Goal: Task Accomplishment & Management: Manage account settings

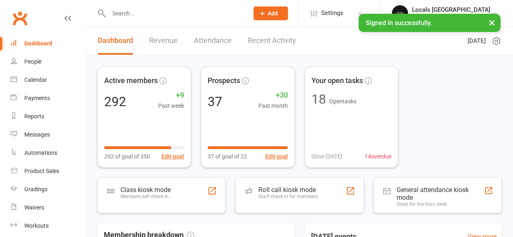
click at [167, 20] on div at bounding box center [169, 13] width 145 height 26
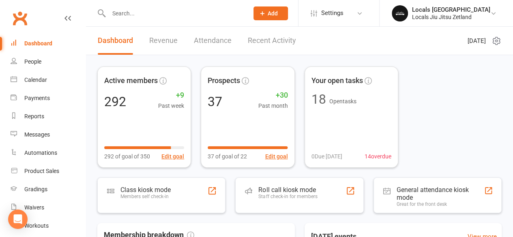
click at [156, 13] on input "text" at bounding box center [174, 13] width 137 height 11
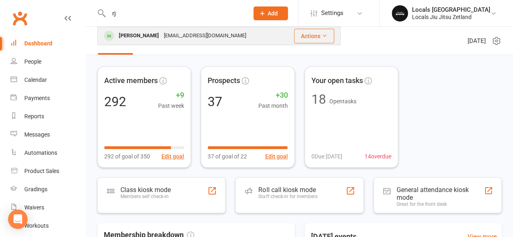
type input "rj"
click at [161, 39] on div "[EMAIL_ADDRESS][DOMAIN_NAME]" at bounding box center [204, 36] width 87 height 12
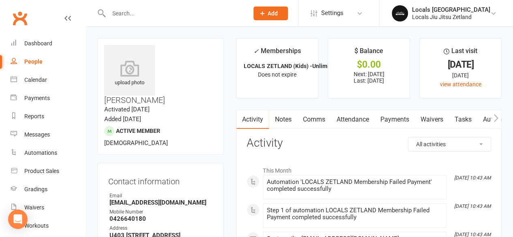
click at [393, 120] on link "Payments" at bounding box center [394, 119] width 40 height 19
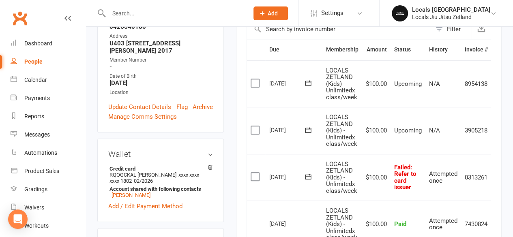
scroll to position [0, 18]
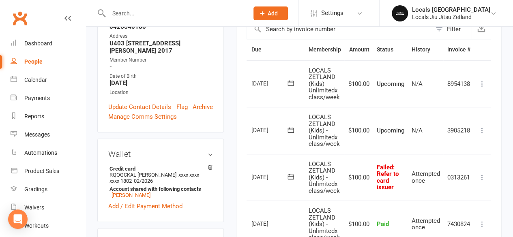
click at [483, 173] on icon at bounding box center [482, 177] width 8 height 8
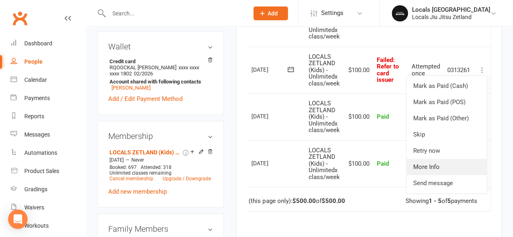
scroll to position [300, 0]
click at [443, 153] on link "Retry now" at bounding box center [446, 150] width 80 height 16
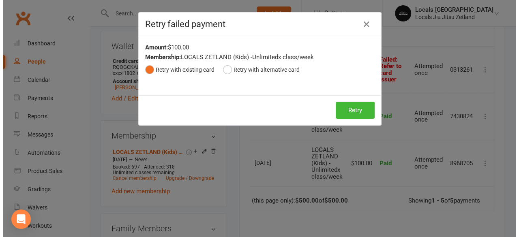
scroll to position [290, 0]
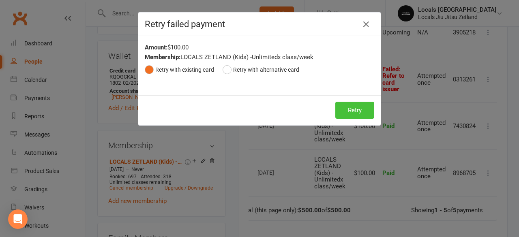
click at [344, 109] on button "Retry" at bounding box center [354, 110] width 39 height 17
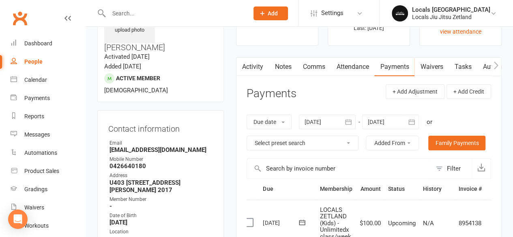
scroll to position [0, 0]
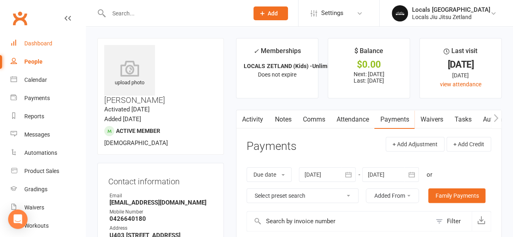
click at [41, 45] on div "Dashboard" at bounding box center [38, 43] width 28 height 6
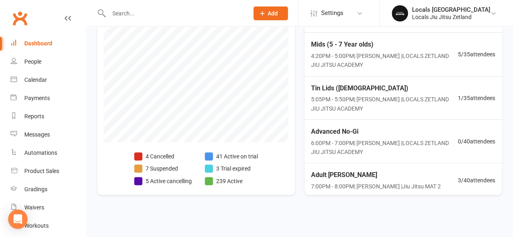
scroll to position [261, 0]
click at [31, 80] on div "Calendar" at bounding box center [35, 80] width 23 height 6
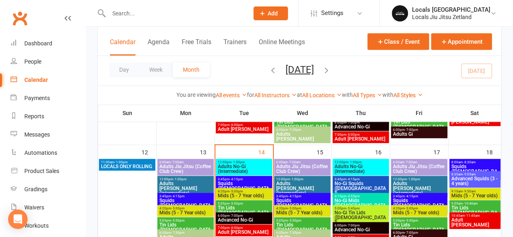
scroll to position [235, 0]
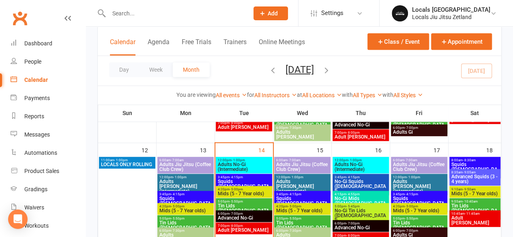
click at [243, 179] on span "Squids ([DEMOGRAPHIC_DATA])" at bounding box center [243, 186] width 53 height 15
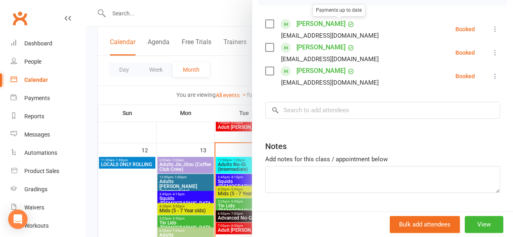
scroll to position [133, 0]
click at [223, 201] on div at bounding box center [299, 118] width 427 height 237
